Goal: Communication & Community: Participate in discussion

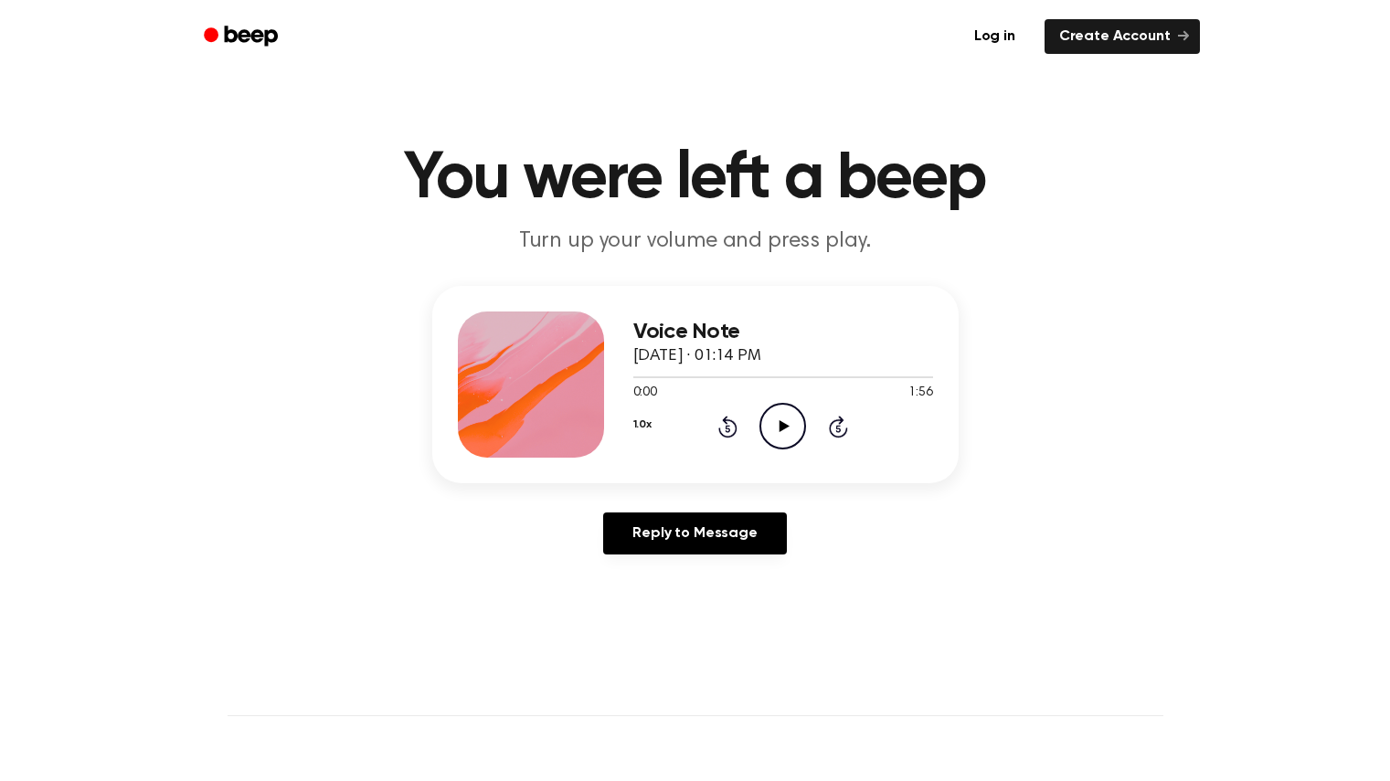
click at [778, 412] on icon "Play Audio" at bounding box center [782, 426] width 47 height 47
click at [725, 510] on div "Voice Note [DATE] · 01:14 PM 0:11 1:56 Your browser does not support the [objec…" at bounding box center [695, 427] width 1346 height 283
click at [735, 545] on link "Reply to Message" at bounding box center [694, 534] width 183 height 42
click at [783, 447] on icon "Play Audio" at bounding box center [782, 426] width 47 height 47
click at [849, 376] on div at bounding box center [783, 376] width 300 height 15
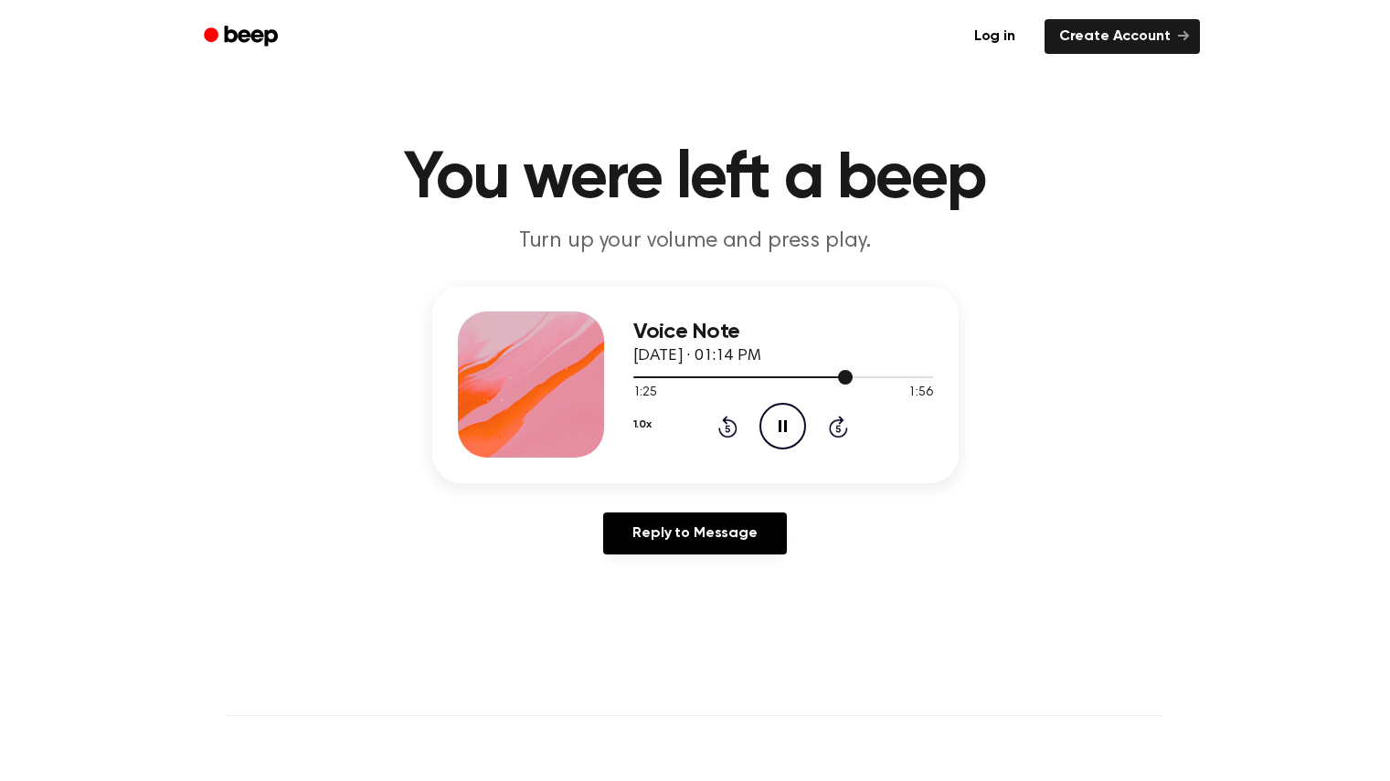
click at [849, 376] on span at bounding box center [845, 377] width 15 height 15
click at [880, 365] on div "Voice Note [DATE] · 01:14 PM" at bounding box center [783, 344] width 300 height 49
click at [889, 375] on div at bounding box center [783, 376] width 300 height 15
click at [790, 419] on icon "Pause Audio" at bounding box center [782, 426] width 47 height 47
